Goal: Navigation & Orientation: Find specific page/section

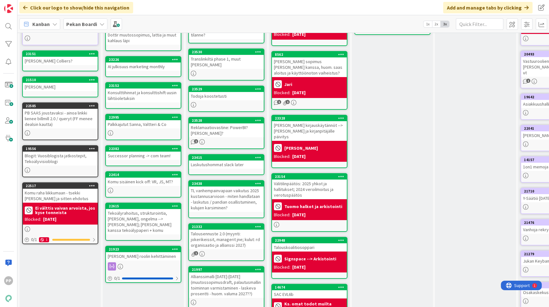
scroll to position [76, 0]
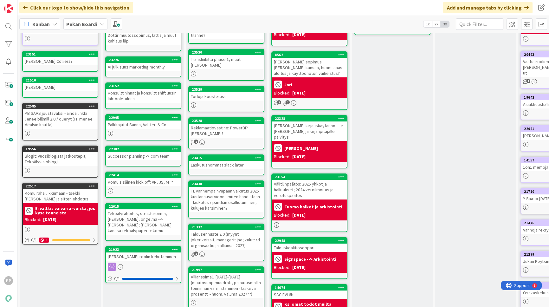
click at [390, 171] on div "[PERSON_NAME] kanssa Add Card... 22949 Varallisuusselvityssopimus ([PERSON_NAME…" at bounding box center [392, 258] width 81 height 581
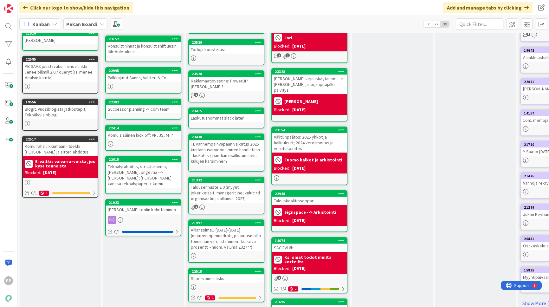
scroll to position [122, 0]
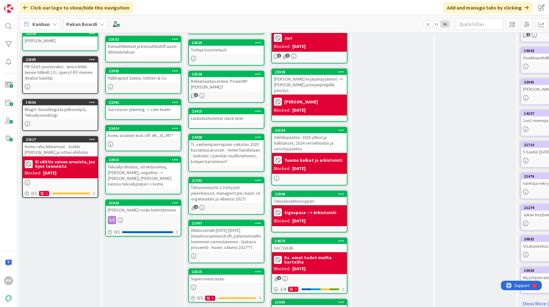
click at [404, 173] on div "[PERSON_NAME] kanssa Add Card... 22949 Varallisuusselvityssopimus ([PERSON_NAME…" at bounding box center [392, 211] width 81 height 581
click at [393, 153] on div "[PERSON_NAME] kanssa Add Card... 22949 Varallisuusselvityssopimus ([PERSON_NAME…" at bounding box center [392, 211] width 81 height 581
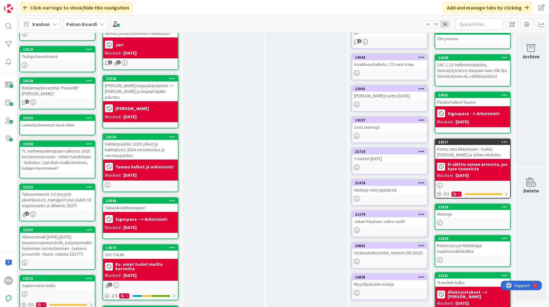
scroll to position [116, 0]
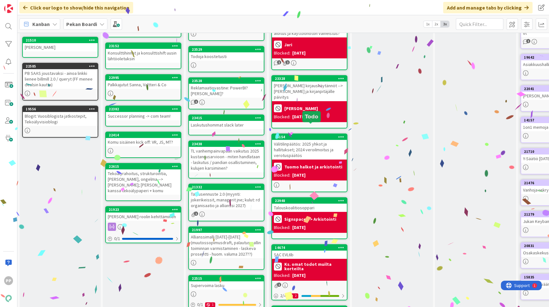
click at [322, 135] on div "23154" at bounding box center [311, 137] width 72 height 4
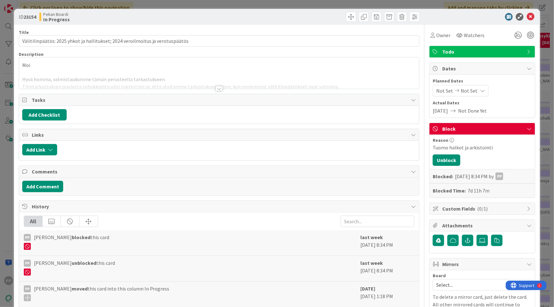
click at [379, 5] on div "ID 23154 Pekan Boardi In Progress Title 78 / 128 Välitilinpäätös: 2025 yhkot ja…" at bounding box center [277, 153] width 554 height 307
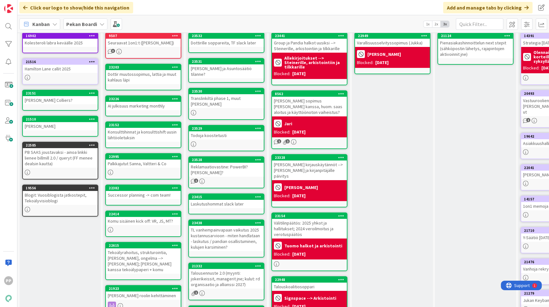
click at [391, 206] on div "[PERSON_NAME] kanssa Add Card... 22949 Varallisuusselvityssopimus ([PERSON_NAME…" at bounding box center [392, 297] width 81 height 581
click at [72, 251] on div "Backlog Add Card... 16902 Kolesteroli labra keväälle 2025 [STREET_ADDRESS] call…" at bounding box center [60, 297] width 81 height 581
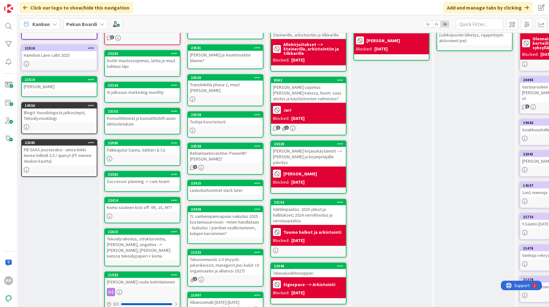
scroll to position [0, 1]
